Goal: Information Seeking & Learning: Learn about a topic

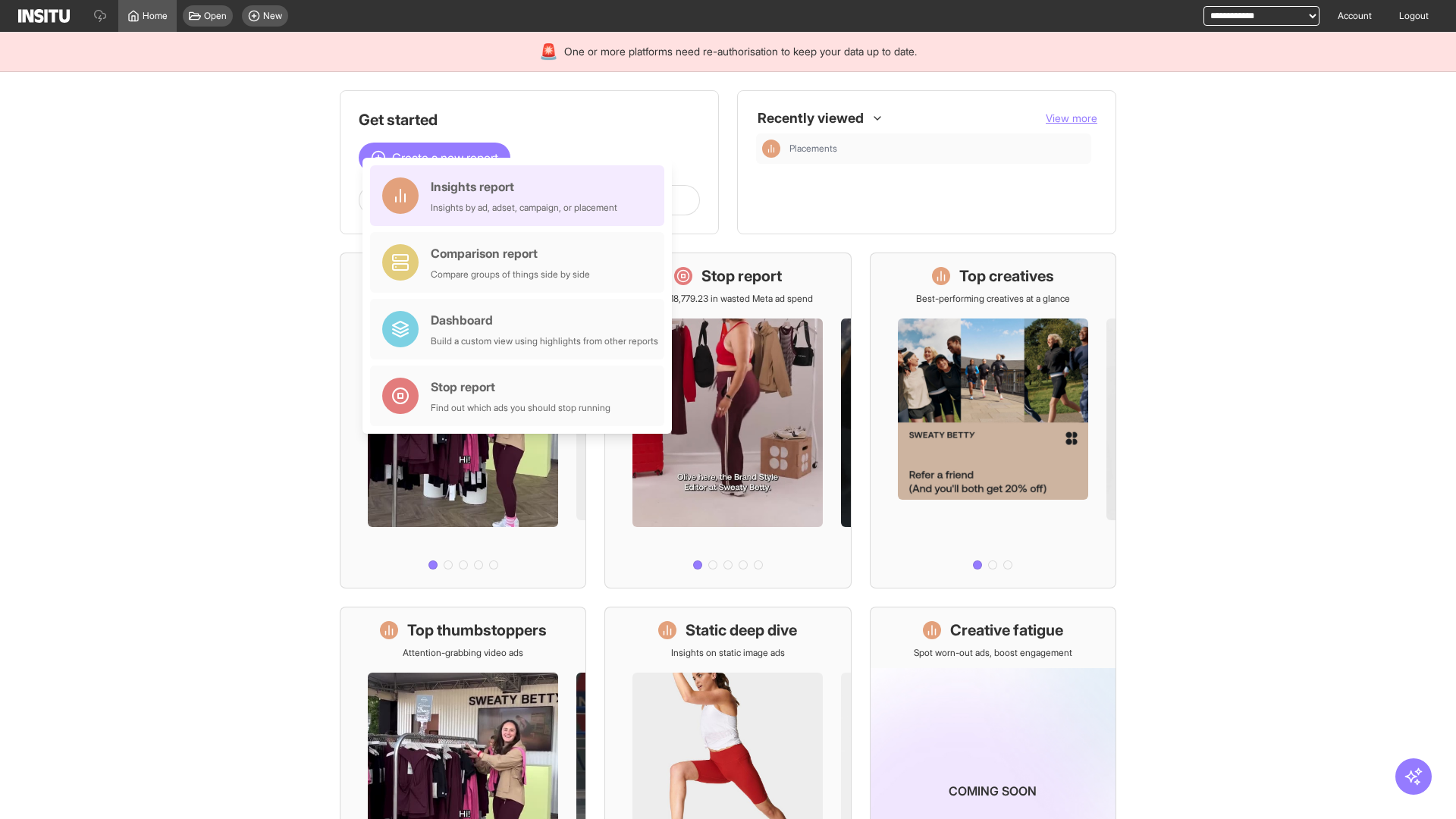
click at [521, 195] on div "Insights report Insights by ad, adset, campaign, or placement" at bounding box center [524, 195] width 186 height 37
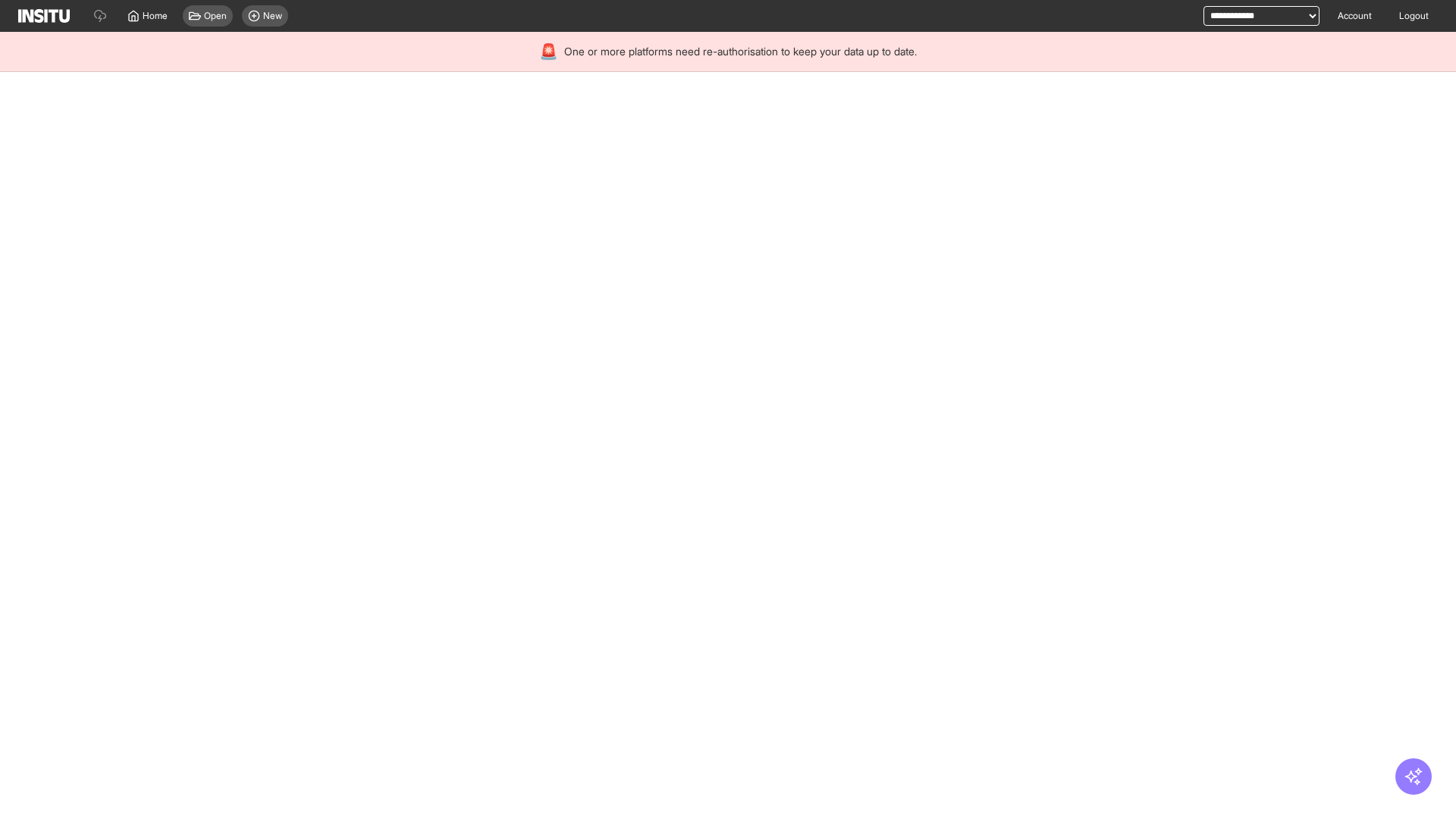
select select "**"
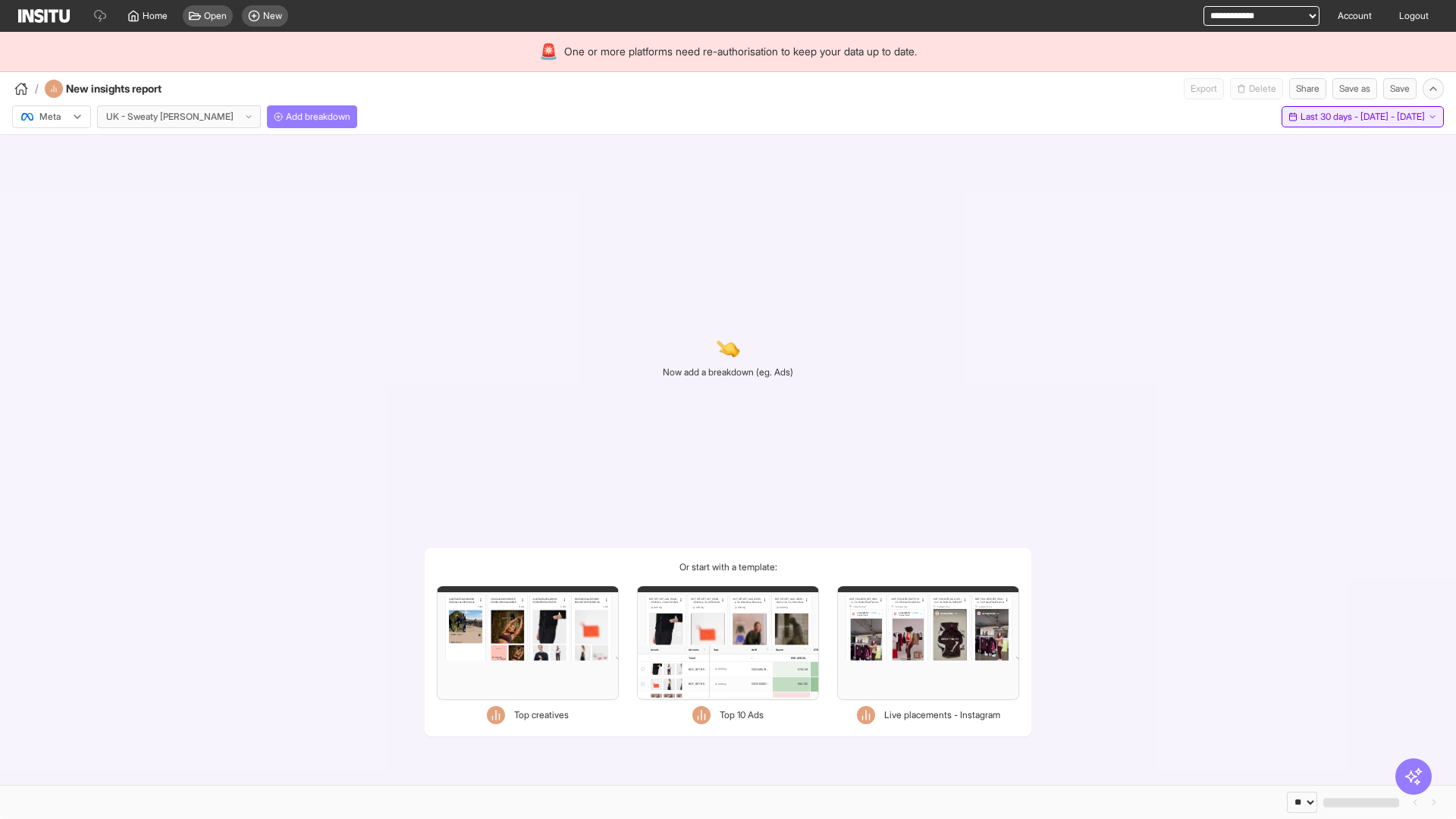
click at [1332, 116] on span "Last 30 days - [DATE] - [DATE]" at bounding box center [1363, 116] width 124 height 12
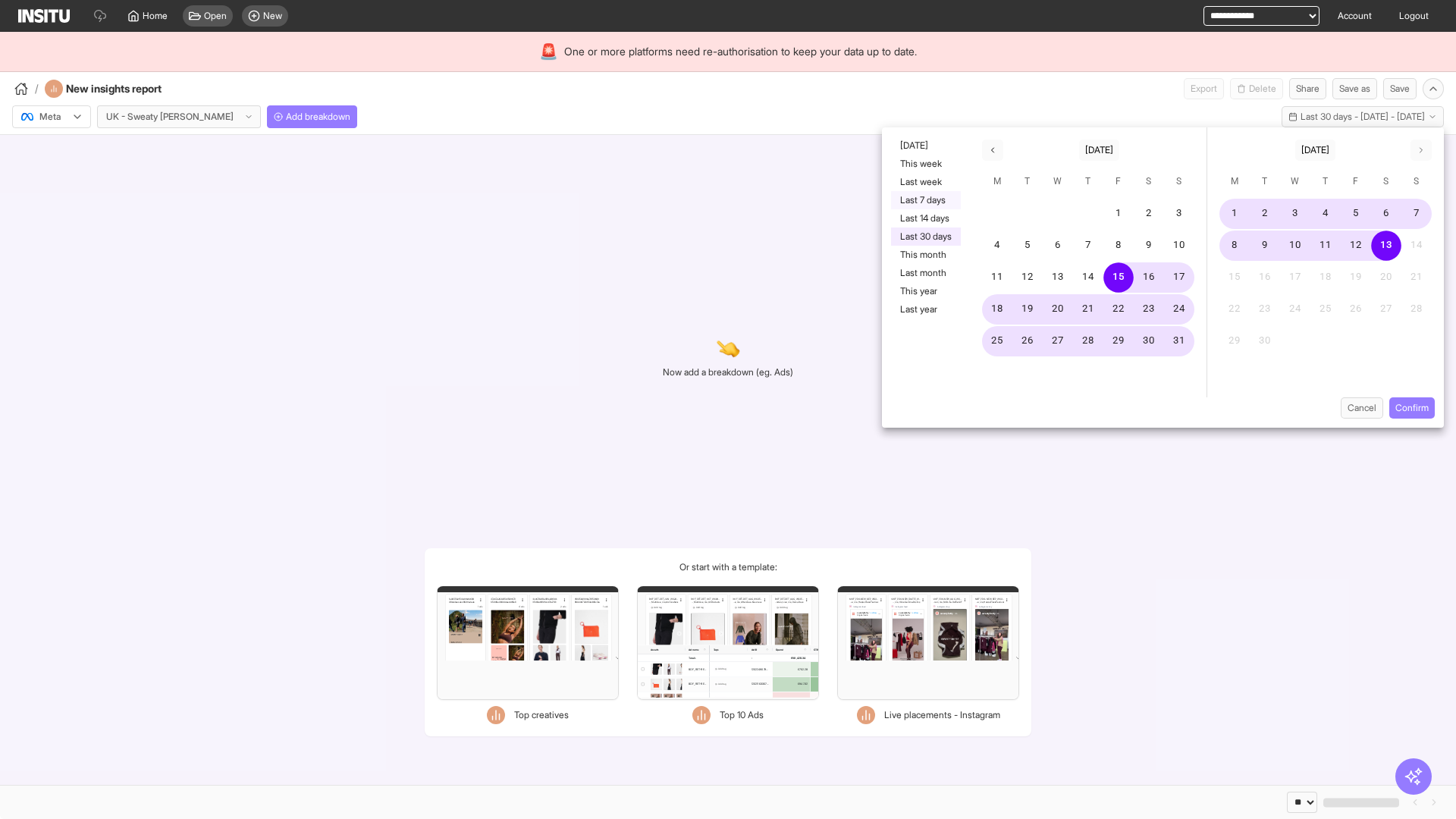
click at [924, 200] on button "Last 7 days" at bounding box center [925, 200] width 70 height 18
